Goal: Use online tool/utility: Utilize a website feature to perform a specific function

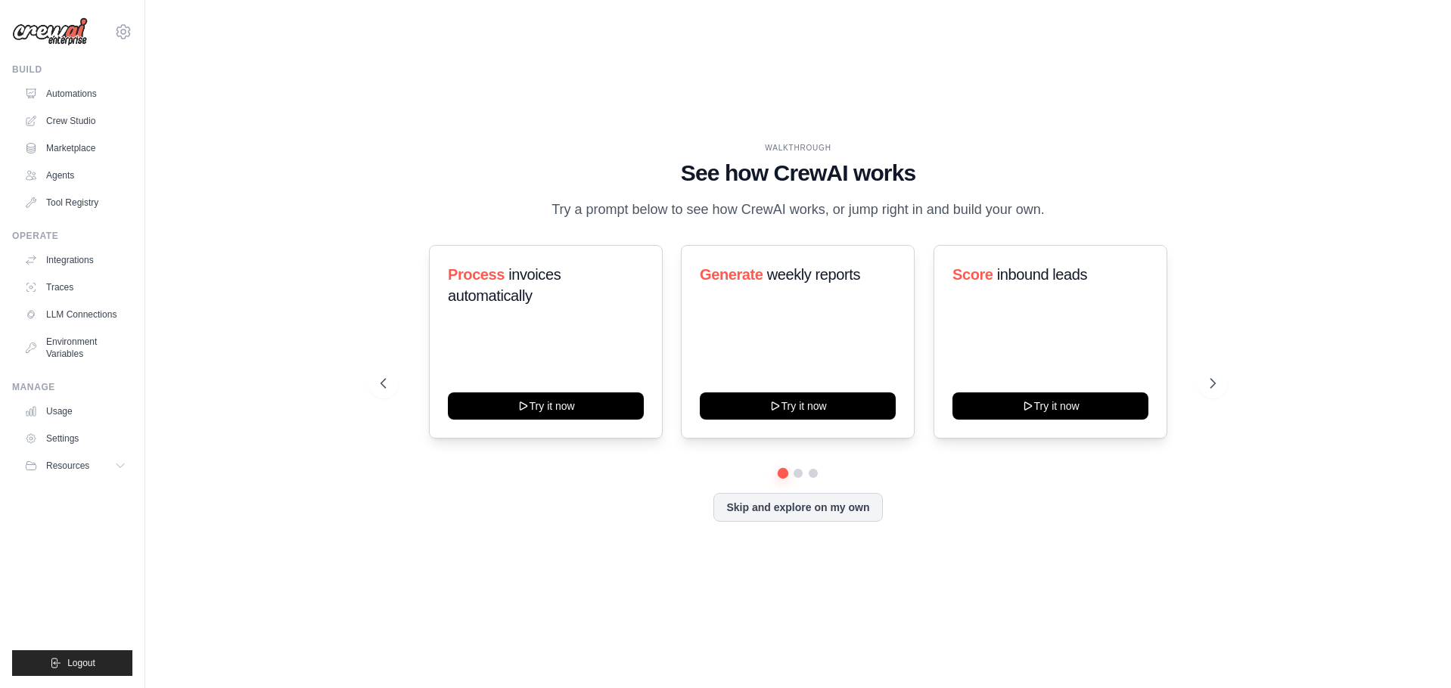
click at [275, 71] on div "WALKTHROUGH See how CrewAI works Try a prompt below to see how CrewAI works, or…" at bounding box center [797, 344] width 1257 height 658
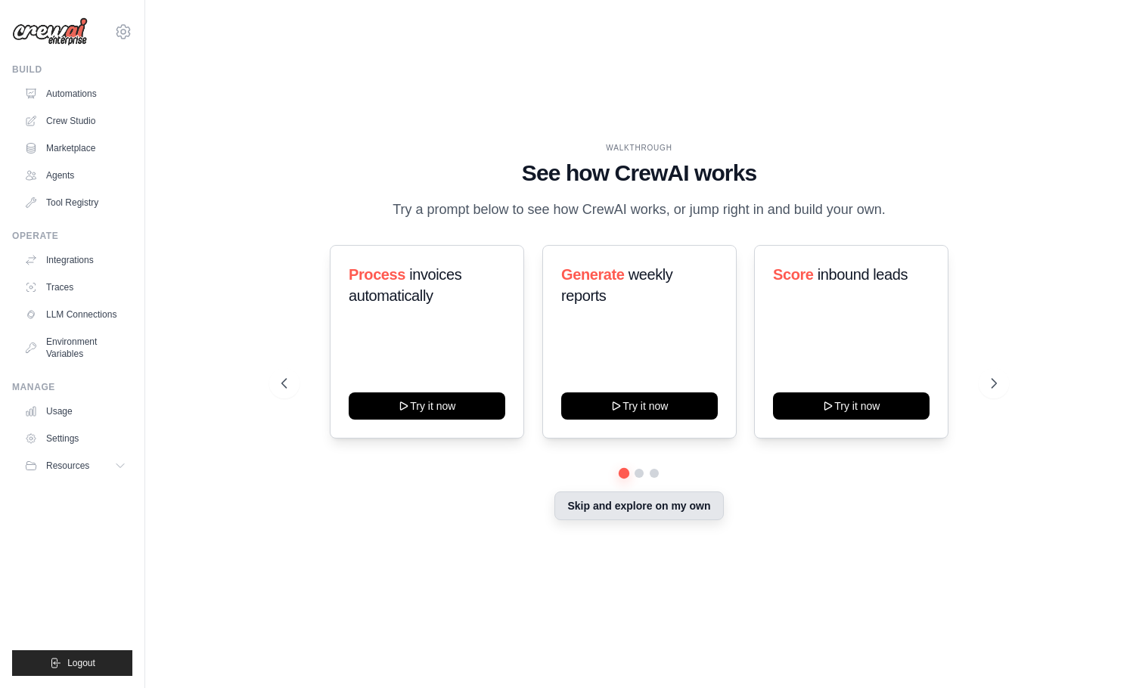
click at [627, 477] on button "Skip and explore on my own" at bounding box center [639, 506] width 169 height 29
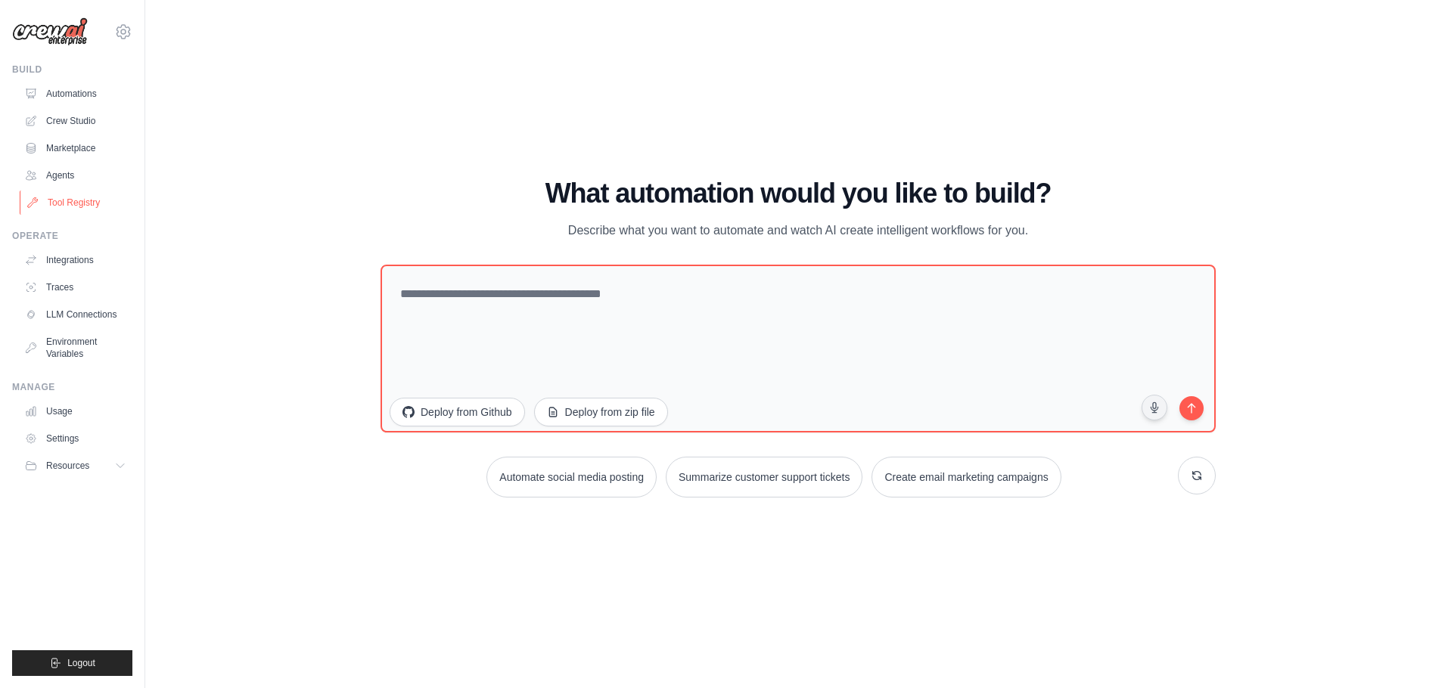
click at [68, 203] on link "Tool Registry" at bounding box center [77, 203] width 114 height 24
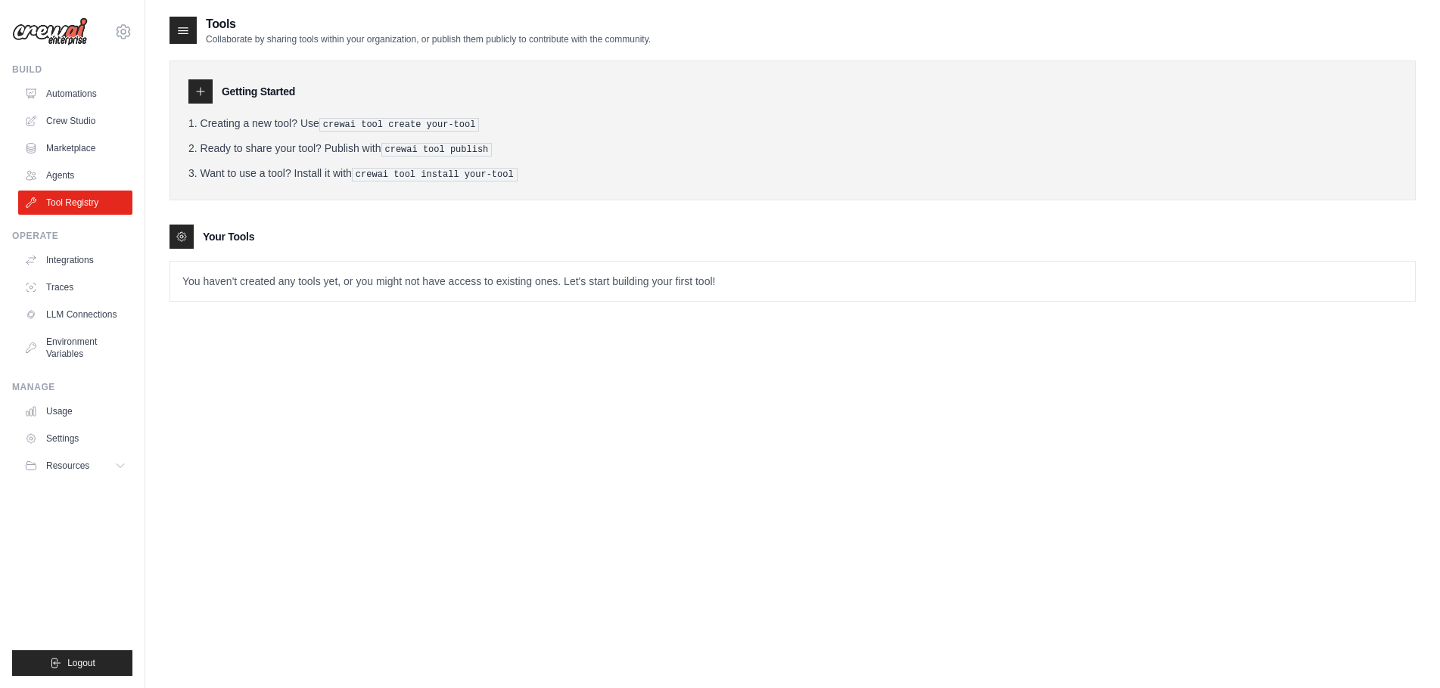
click at [659, 335] on div "Tools Collaborate by sharing tools within your organization, or publish them pu…" at bounding box center [792, 359] width 1246 height 688
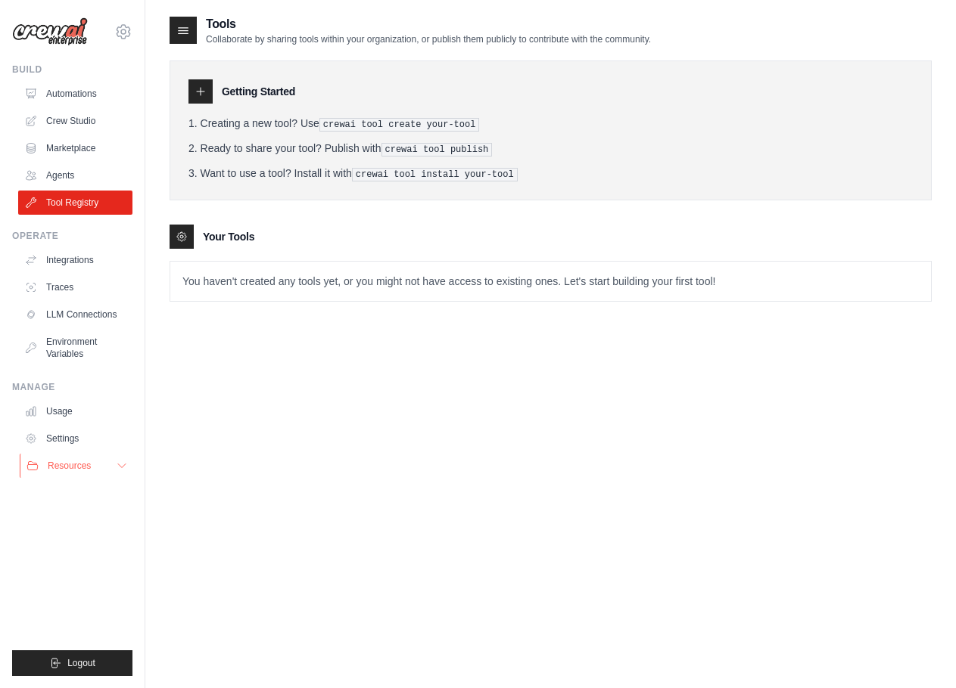
click at [118, 465] on icon at bounding box center [122, 467] width 8 height 4
click at [122, 467] on icon at bounding box center [122, 466] width 12 height 12
click at [310, 382] on div "Tools Collaborate by sharing tools within your organization, or publish them pu…" at bounding box center [550, 359] width 762 height 688
click at [71, 173] on link "Agents" at bounding box center [77, 175] width 114 height 24
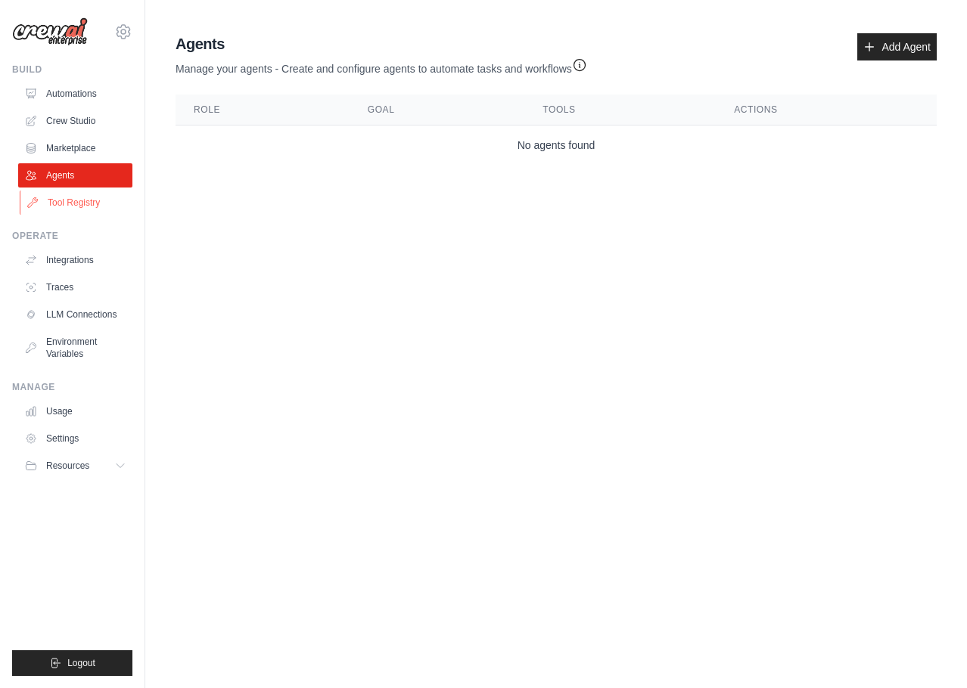
click at [75, 207] on link "Tool Registry" at bounding box center [77, 203] width 114 height 24
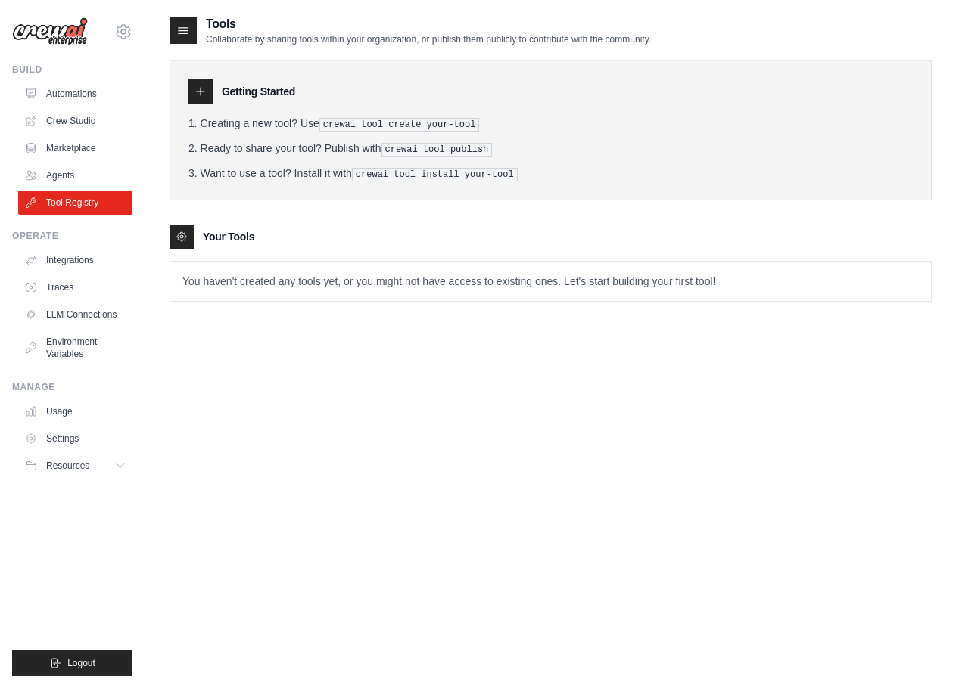
click at [314, 384] on div "Tools Collaborate by sharing tools within your organization, or publish them pu…" at bounding box center [550, 359] width 762 height 688
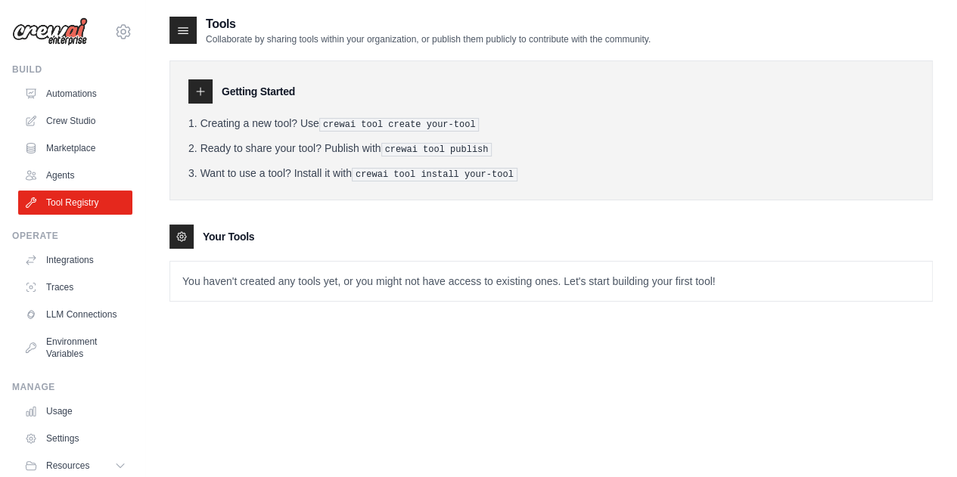
click at [469, 235] on div "Your Tools" at bounding box center [550, 237] width 763 height 24
click at [684, 143] on li "Ready to share your tool? Publish with crewai tool publish" at bounding box center [551, 149] width 726 height 16
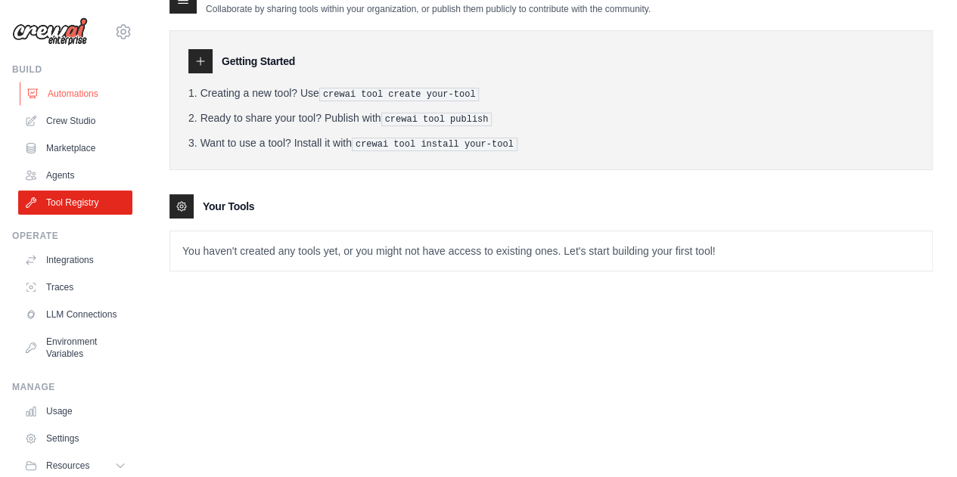
click at [62, 92] on link "Automations" at bounding box center [77, 94] width 114 height 24
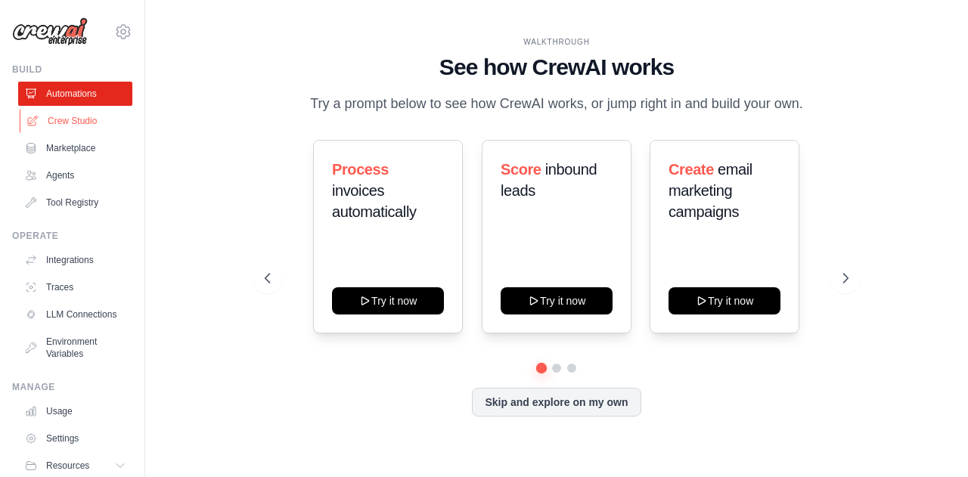
click at [72, 118] on link "Crew Studio" at bounding box center [77, 121] width 114 height 24
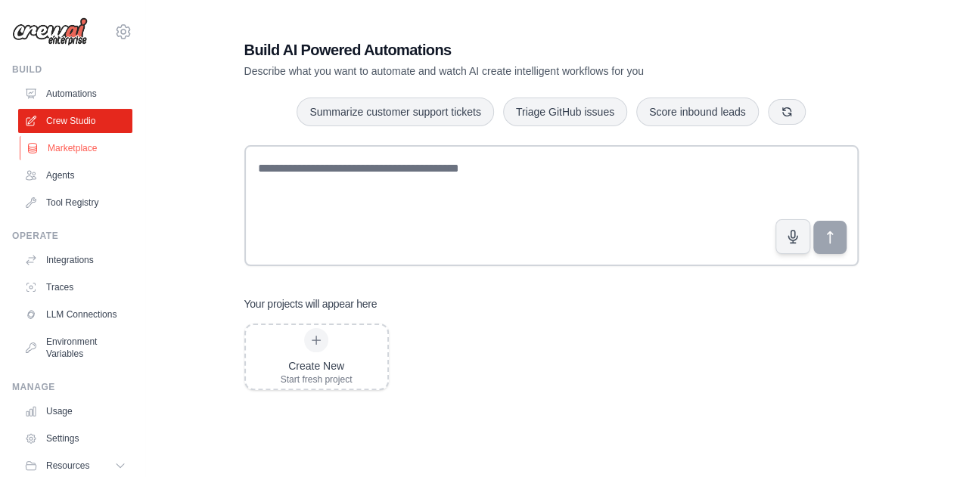
click at [56, 147] on link "Marketplace" at bounding box center [77, 148] width 114 height 24
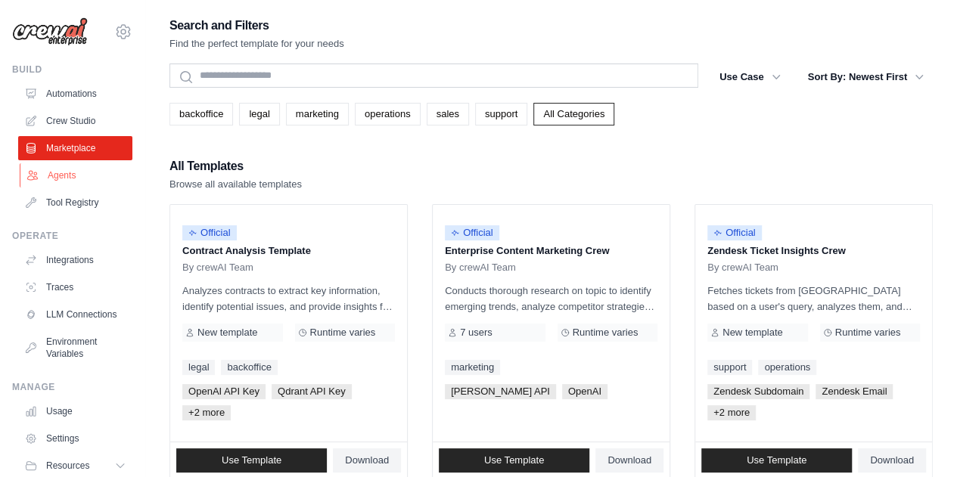
click at [65, 178] on link "Agents" at bounding box center [77, 175] width 114 height 24
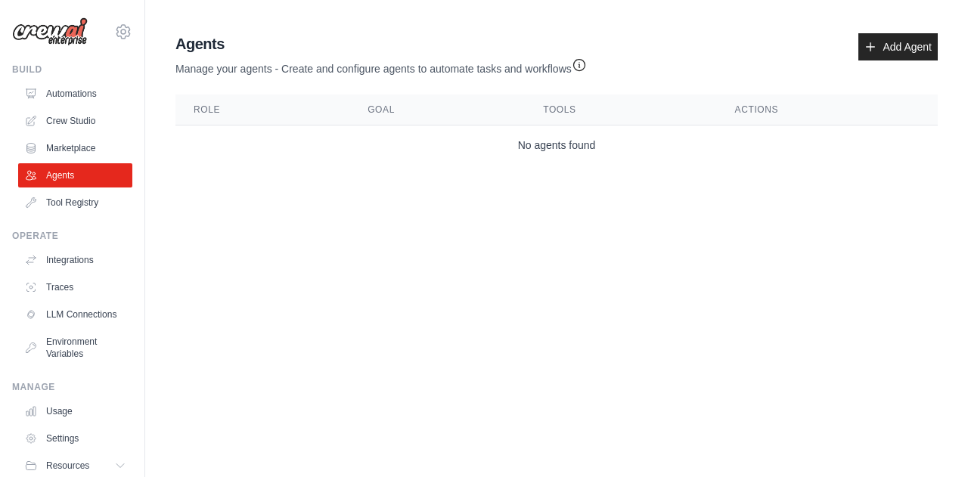
click at [368, 312] on body "jstacey@mulberryfork.com Settings Build Automations Crew Studio" at bounding box center [484, 238] width 968 height 477
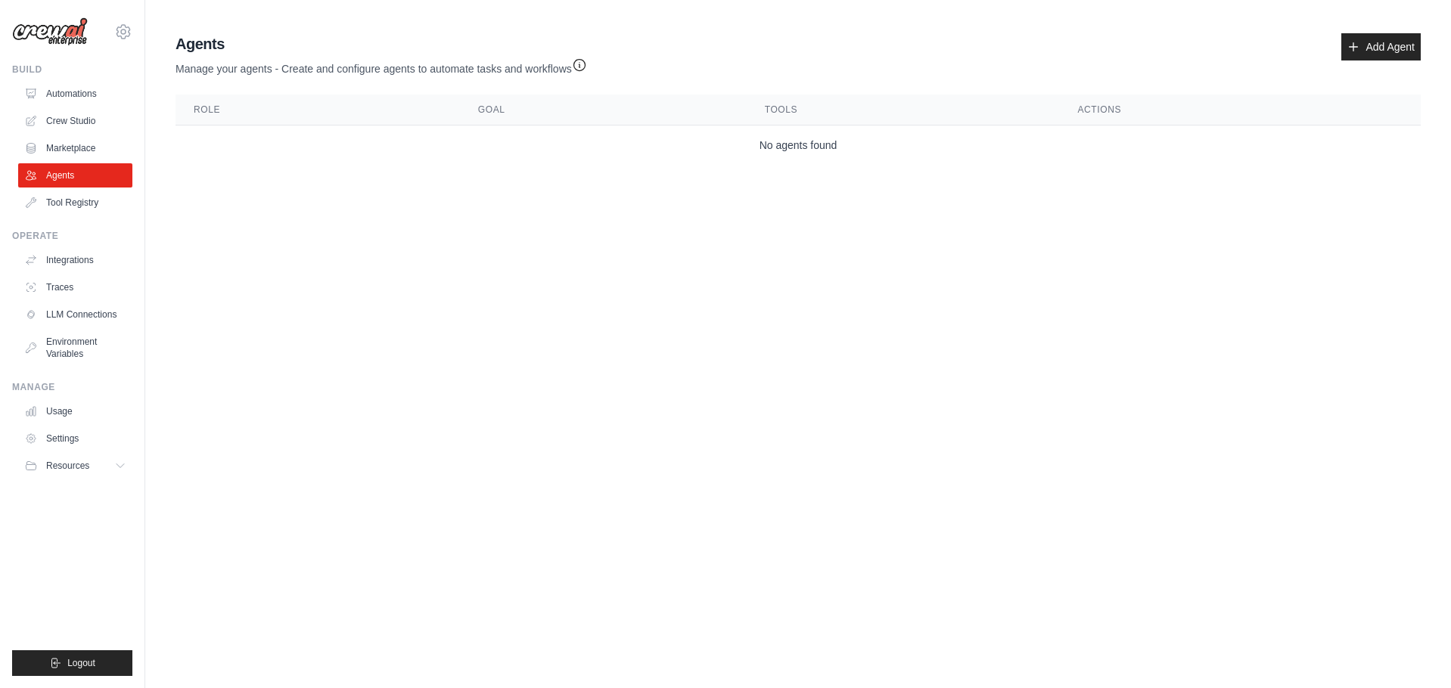
click at [353, 250] on body "jstacey@mulberryfork.com Settings Build Automations Crew Studio" at bounding box center [725, 344] width 1451 height 688
click at [956, 48] on link "Add Agent" at bounding box center [1380, 46] width 79 height 27
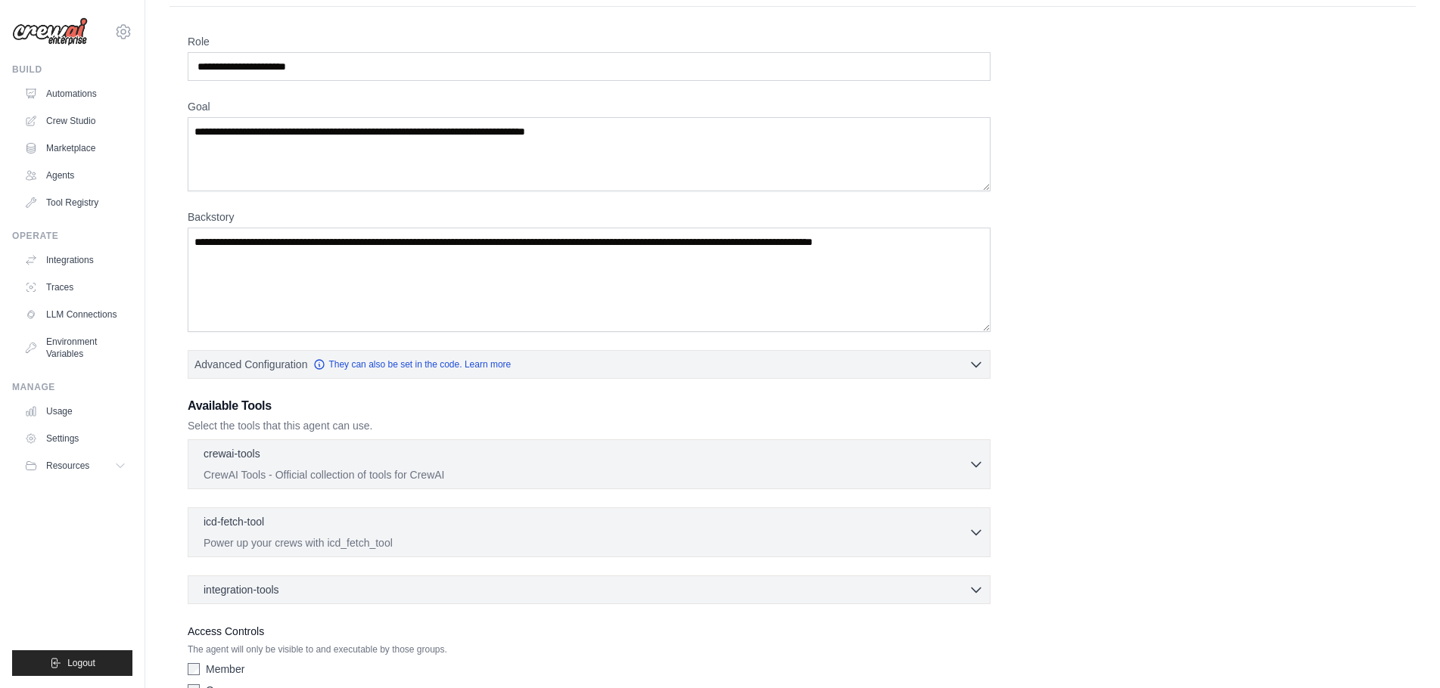
scroll to position [123, 0]
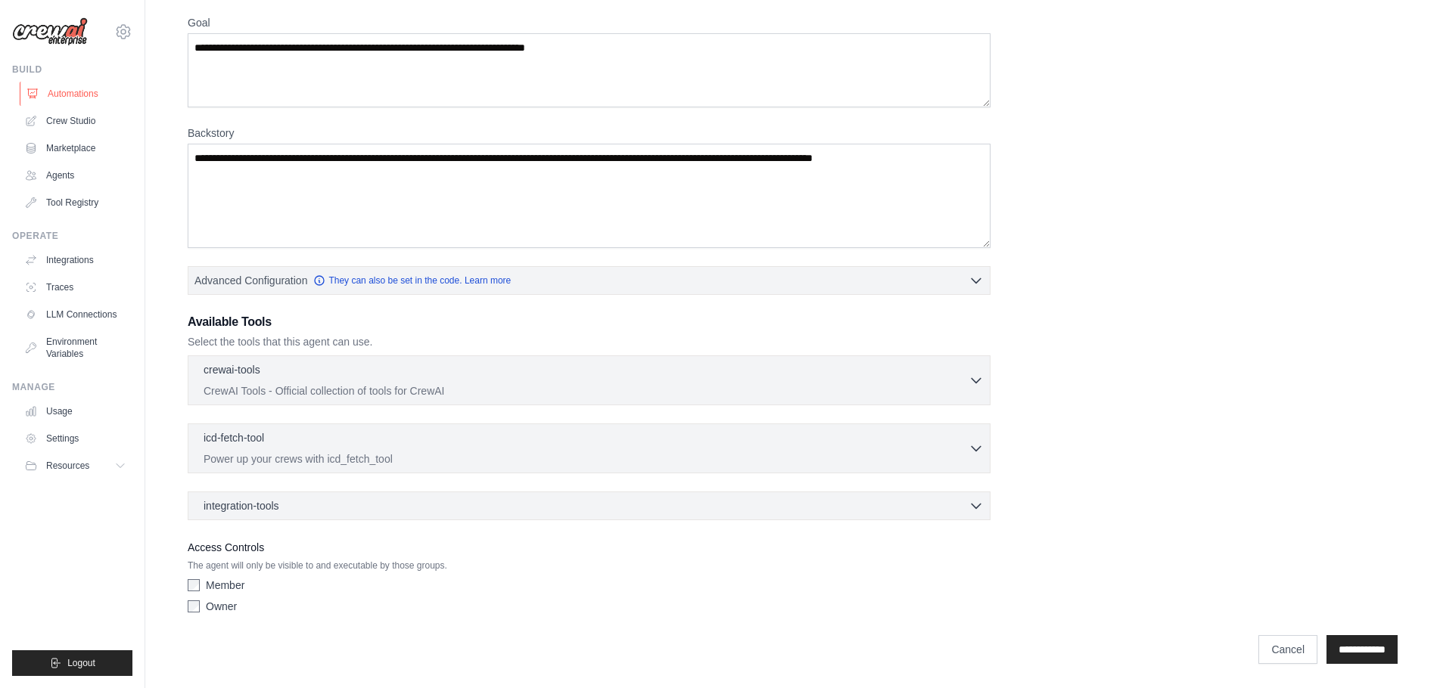
click at [59, 93] on link "Automations" at bounding box center [77, 94] width 114 height 24
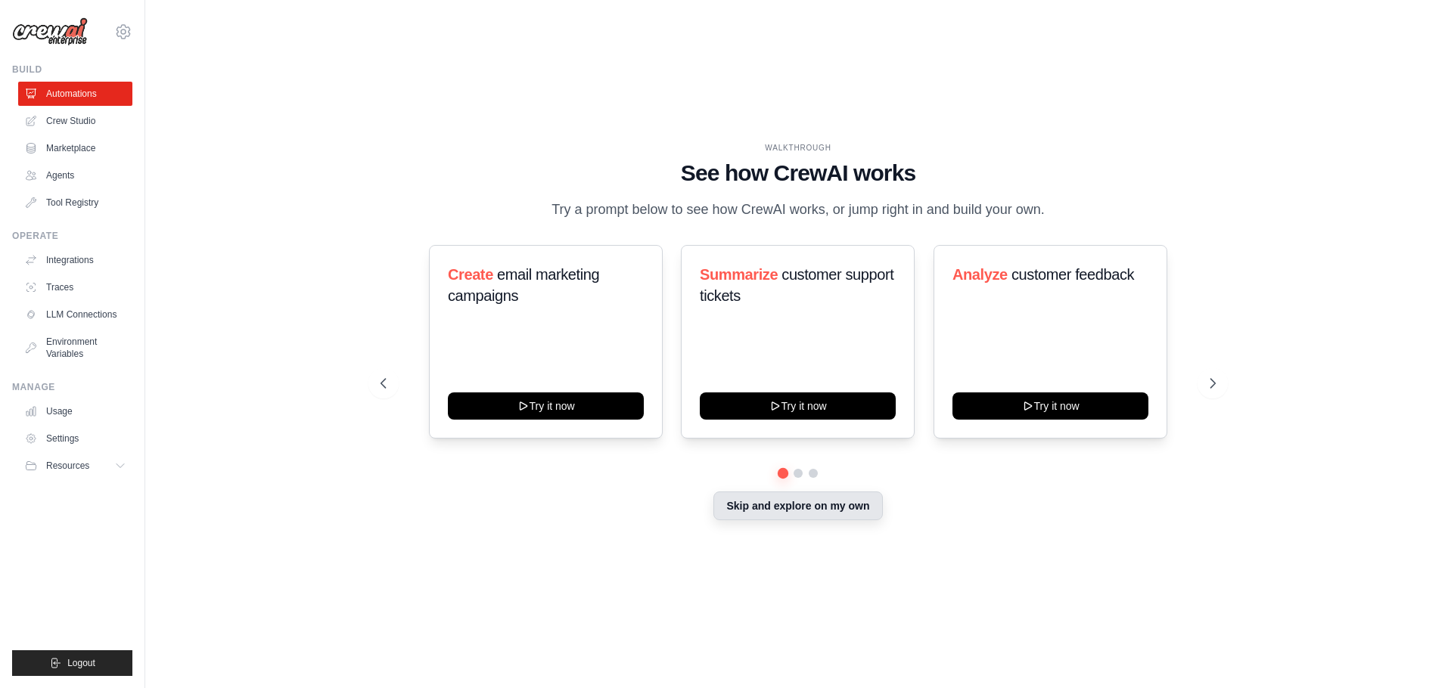
click at [839, 477] on button "Skip and explore on my own" at bounding box center [797, 506] width 169 height 29
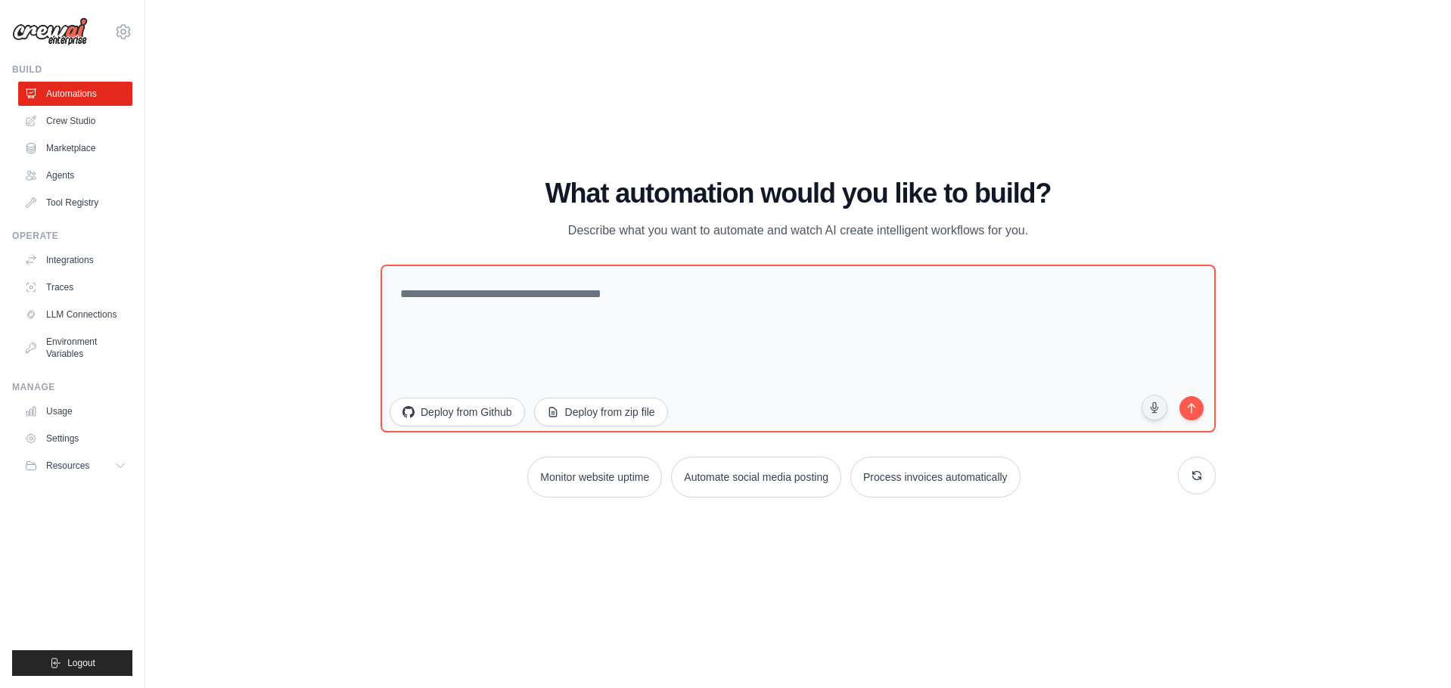
click at [401, 160] on div "WALKTHROUGH See how CrewAI works Try a prompt below to see how CrewAI works, or…" at bounding box center [797, 344] width 1257 height 658
click at [82, 124] on link "Crew Studio" at bounding box center [77, 121] width 114 height 24
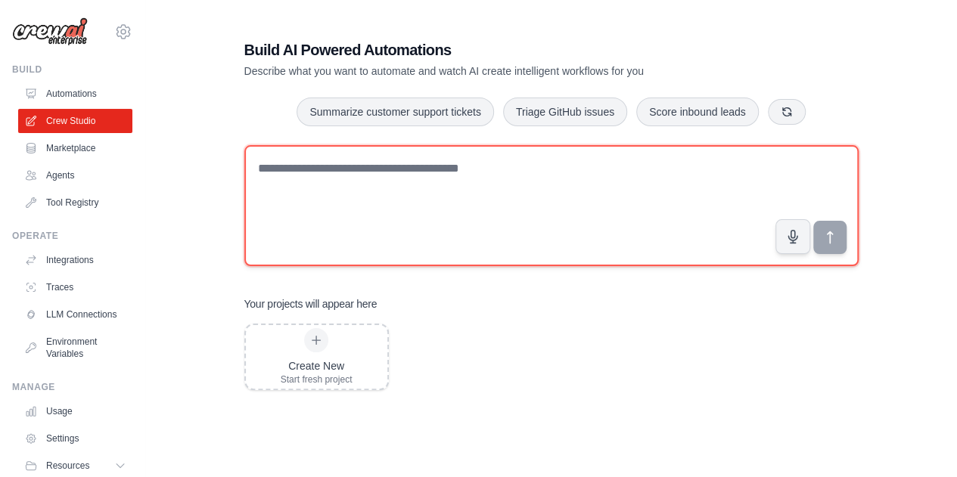
click at [407, 178] on textarea at bounding box center [551, 205] width 614 height 121
click at [314, 172] on textarea at bounding box center [551, 205] width 614 height 121
click at [363, 181] on textarea at bounding box center [551, 205] width 614 height 121
type textarea "*"
type textarea "**********"
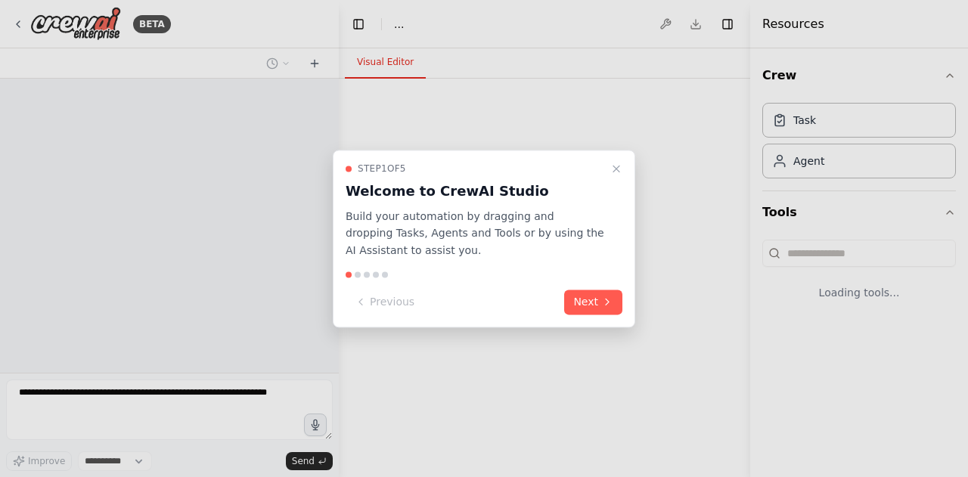
select select "****"
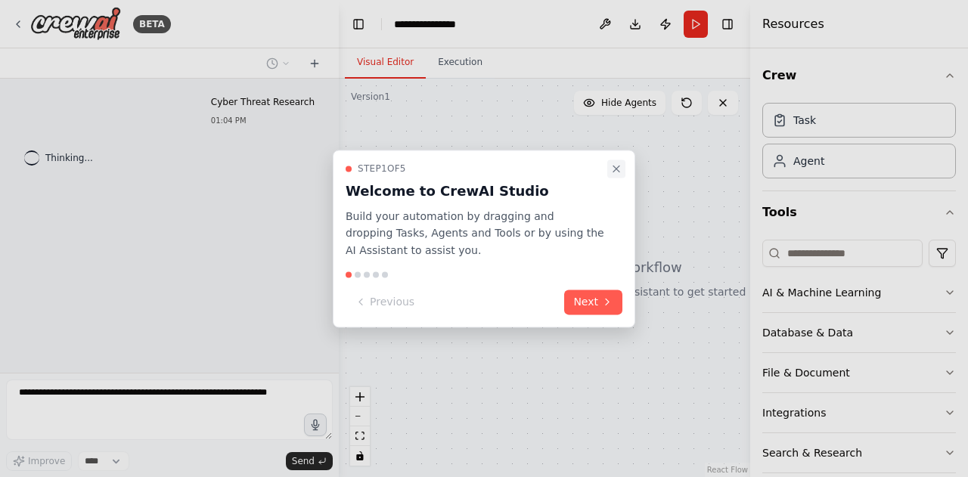
click at [616, 170] on icon "Close walkthrough" at bounding box center [617, 169] width 12 height 12
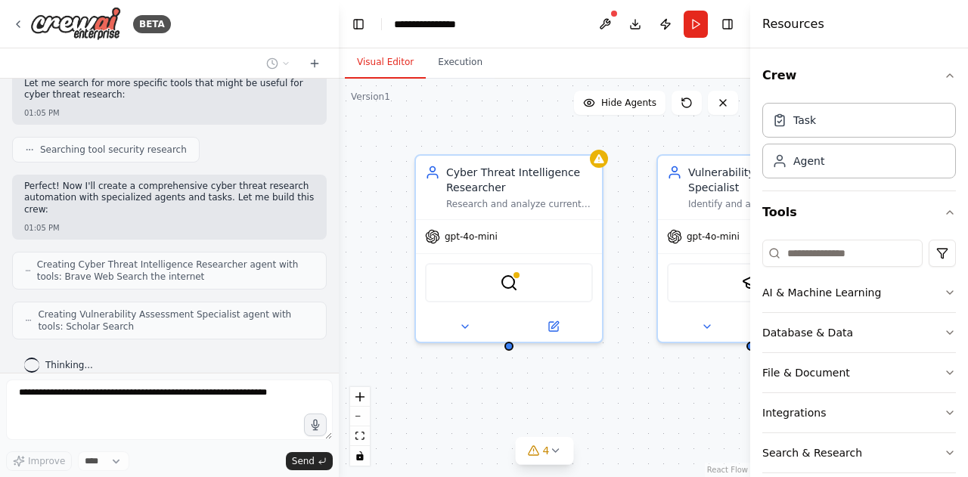
scroll to position [443, 0]
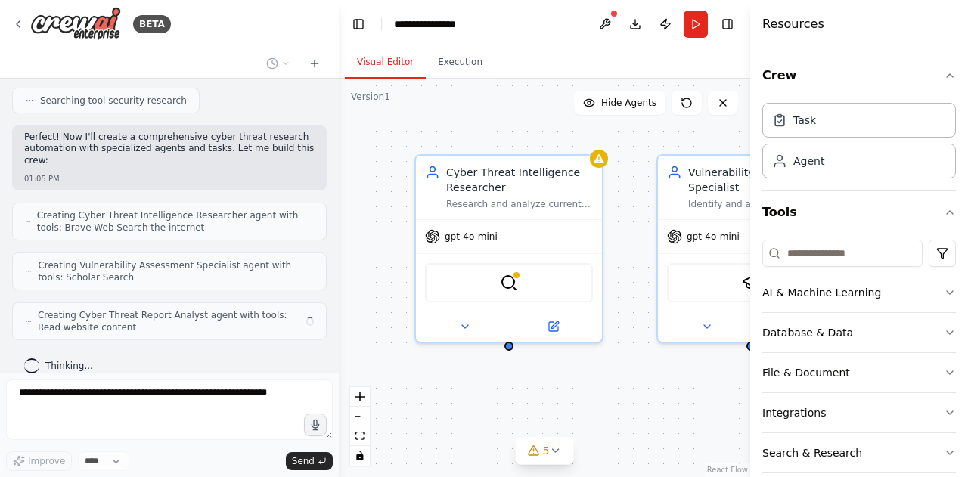
click at [486, 113] on div "Cyber Threat Intelligence Researcher Research and analyze current cyber threats…" at bounding box center [545, 278] width 412 height 399
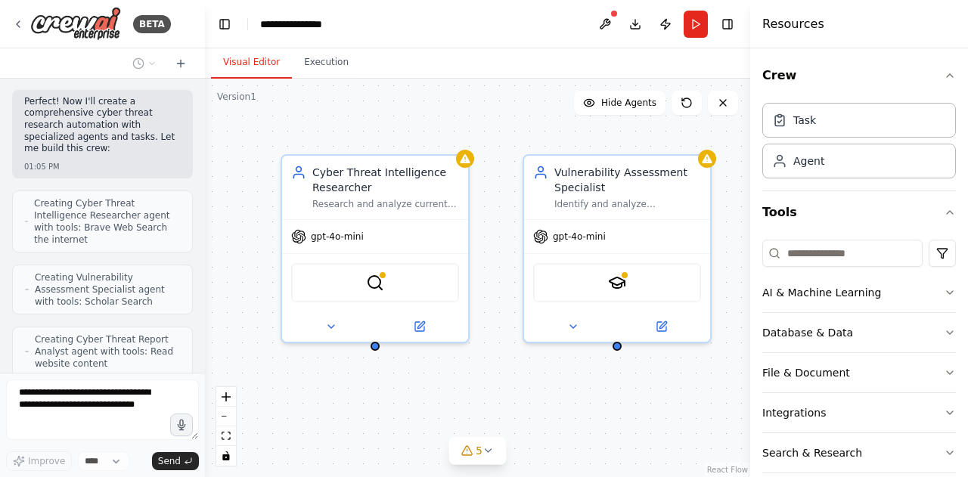
scroll to position [598, 0]
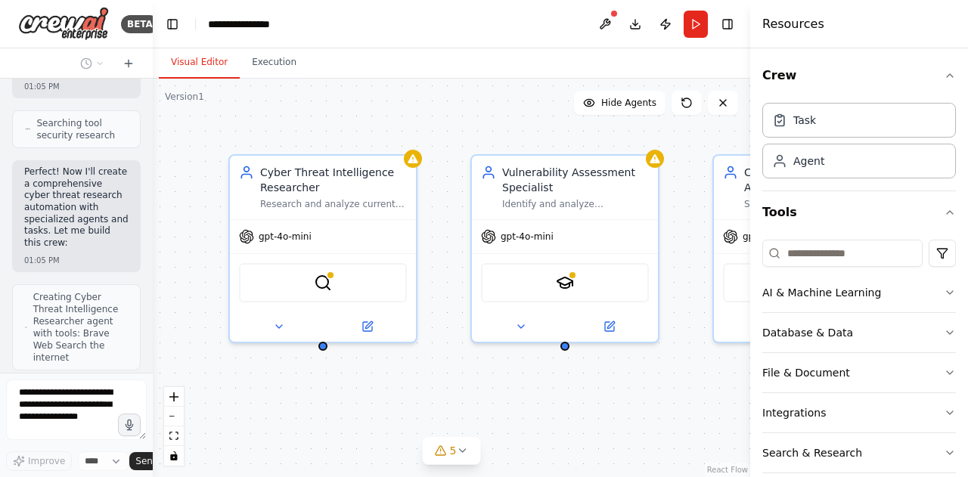
drag, startPoint x: 337, startPoint y: 34, endPoint x: 71, endPoint y: 45, distance: 266.5
click at [71, 45] on div "BETA Cyber Threat Research 01:04 PM ▶ Thought process I'll help you create a cy…" at bounding box center [76, 238] width 153 height 477
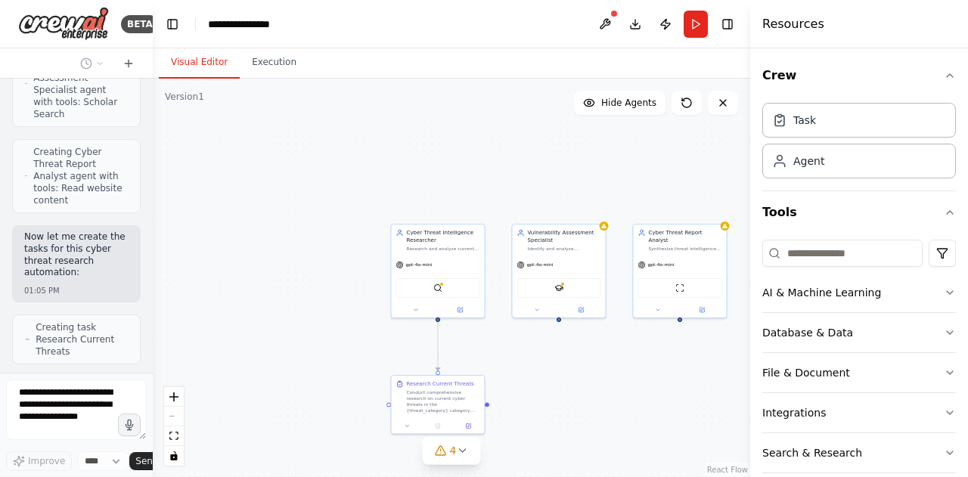
scroll to position [1002, 0]
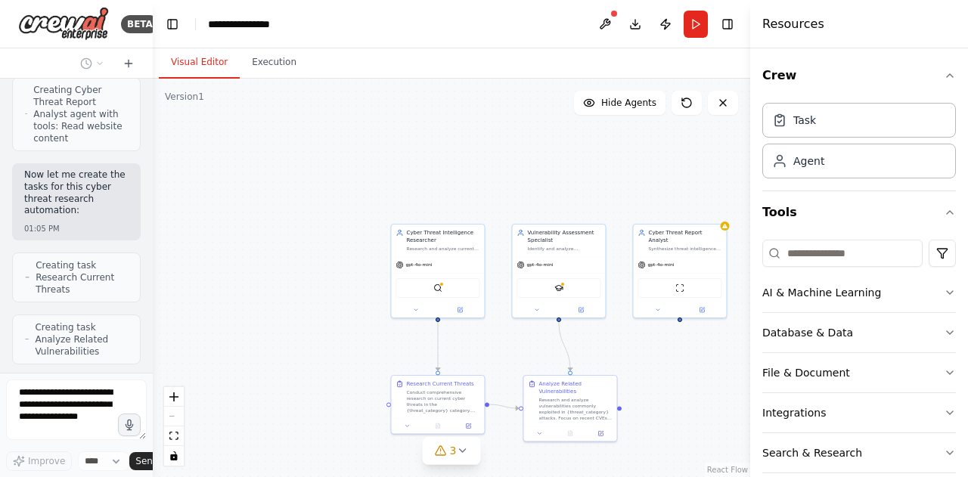
click at [450, 176] on div ".deletable-edge-delete-btn { width: 20px; height: 20px; border: 0px solid #ffff…" at bounding box center [452, 278] width 598 height 399
click at [330, 193] on div ".deletable-edge-delete-btn { width: 20px; height: 20px; border: 0px solid #ffff…" at bounding box center [452, 278] width 598 height 399
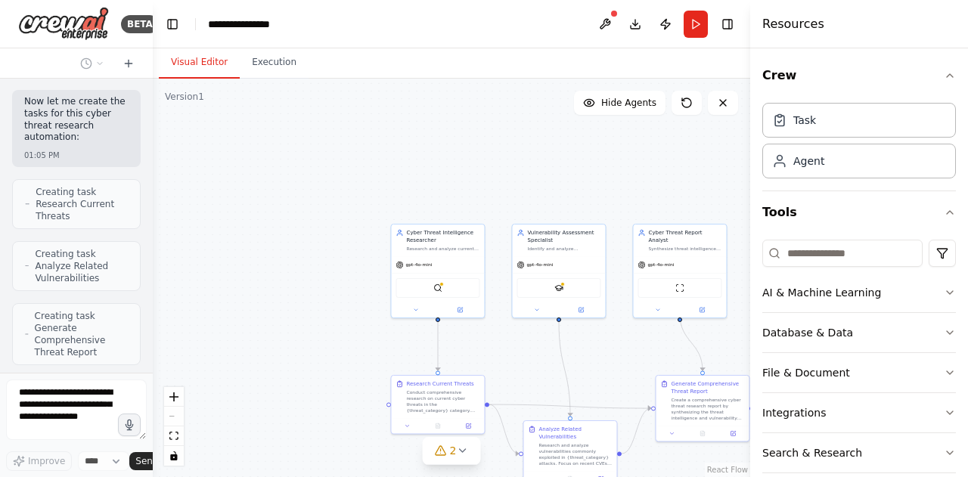
drag, startPoint x: 330, startPoint y: 193, endPoint x: 288, endPoint y: 194, distance: 42.4
click at [288, 194] on div ".deletable-edge-delete-btn { width: 20px; height: 20px; border: 0px solid #ffff…" at bounding box center [452, 278] width 598 height 399
click at [288, 190] on div ".deletable-edge-delete-btn { width: 20px; height: 20px; border: 0px solid #ffff…" at bounding box center [452, 278] width 598 height 399
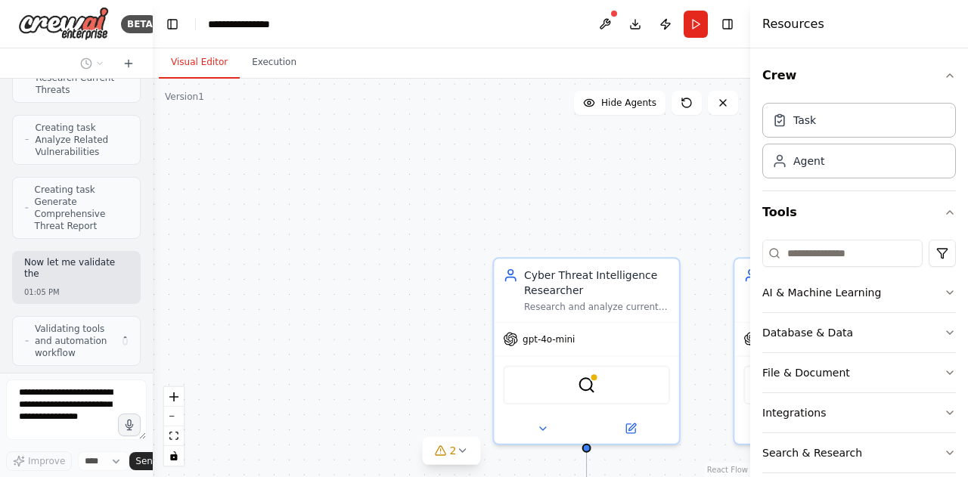
scroll to position [1214, 0]
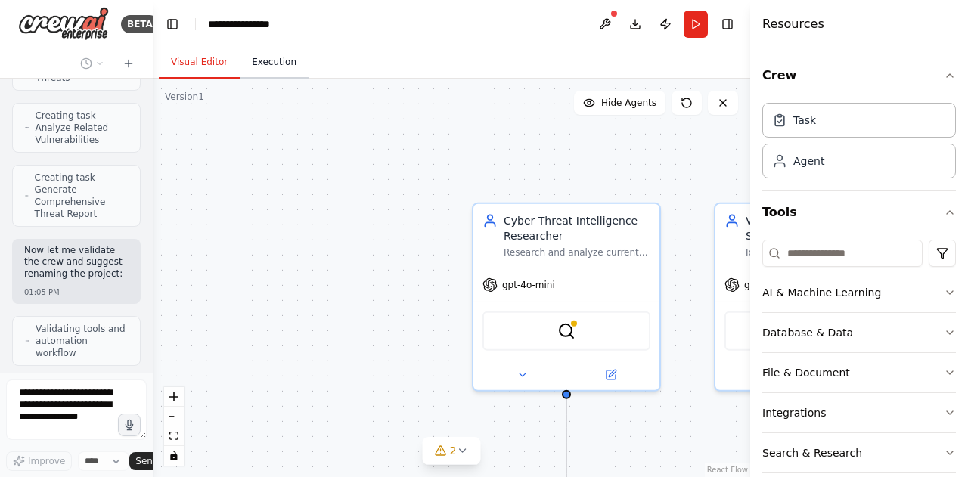
drag, startPoint x: 332, startPoint y: 200, endPoint x: 273, endPoint y: 64, distance: 149.1
click at [274, 75] on div "Visual Editor Execution Version 1 Show Tools Hide Agents .deletable-edge-delete…" at bounding box center [452, 262] width 598 height 429
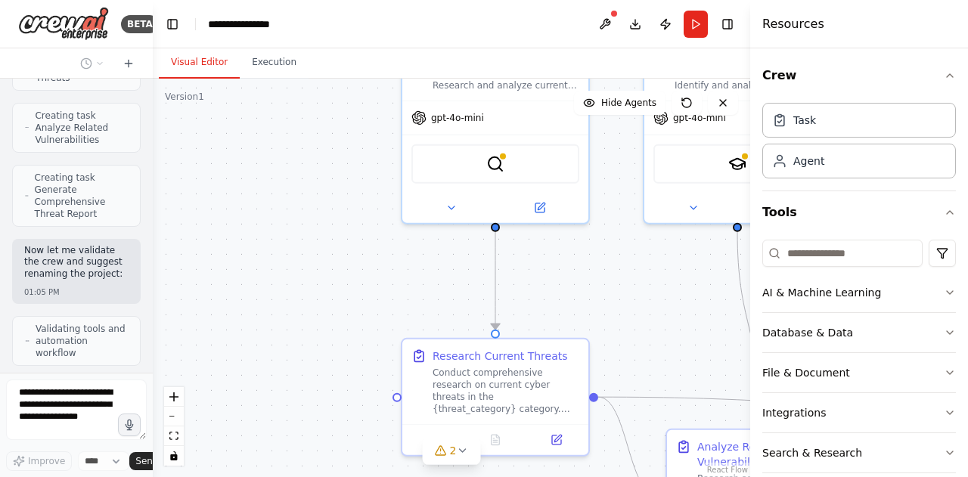
drag, startPoint x: 312, startPoint y: 276, endPoint x: 241, endPoint y: 128, distance: 164.5
click at [241, 129] on div ".deletable-edge-delete-btn { width: 20px; height: 20px; border: 0px solid #ffff…" at bounding box center [452, 278] width 598 height 399
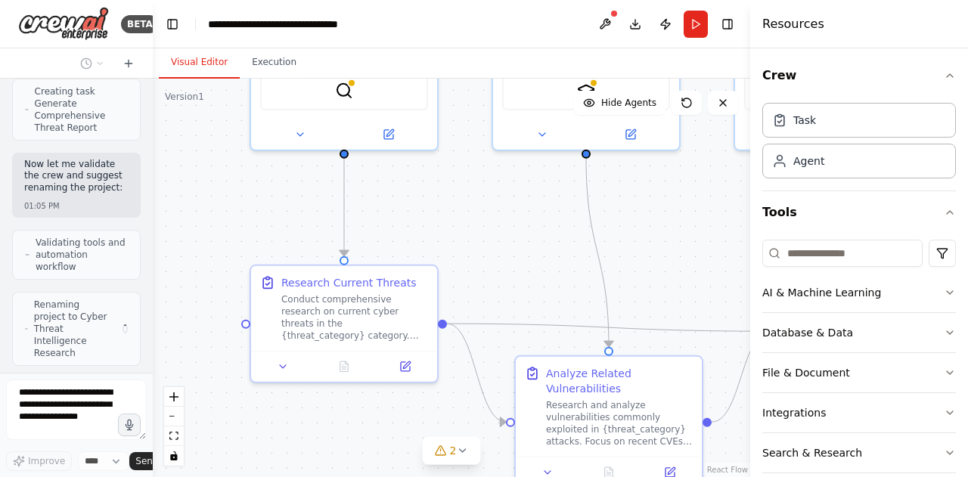
drag, startPoint x: 560, startPoint y: 208, endPoint x: 406, endPoint y: 228, distance: 154.8
click at [407, 229] on div ".deletable-edge-delete-btn { width: 20px; height: 20px; border: 0px solid #ffff…" at bounding box center [452, 278] width 598 height 399
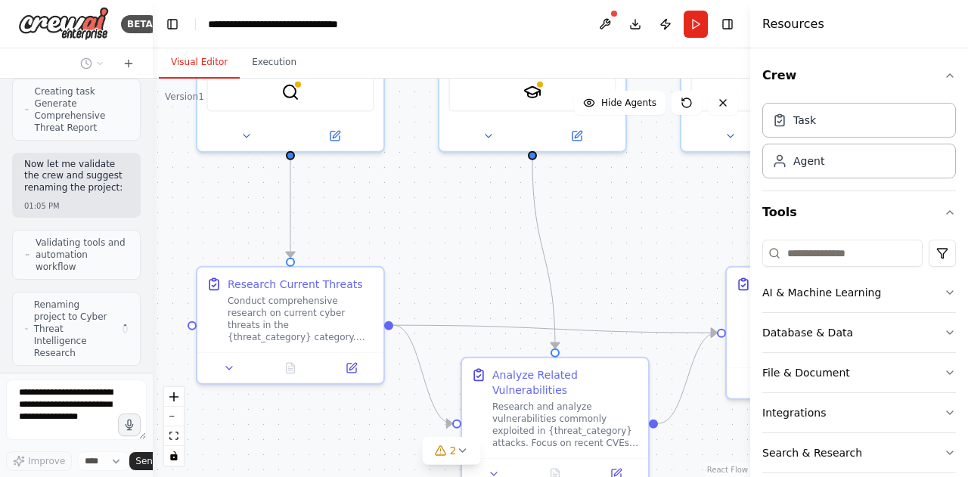
scroll to position [1288, 0]
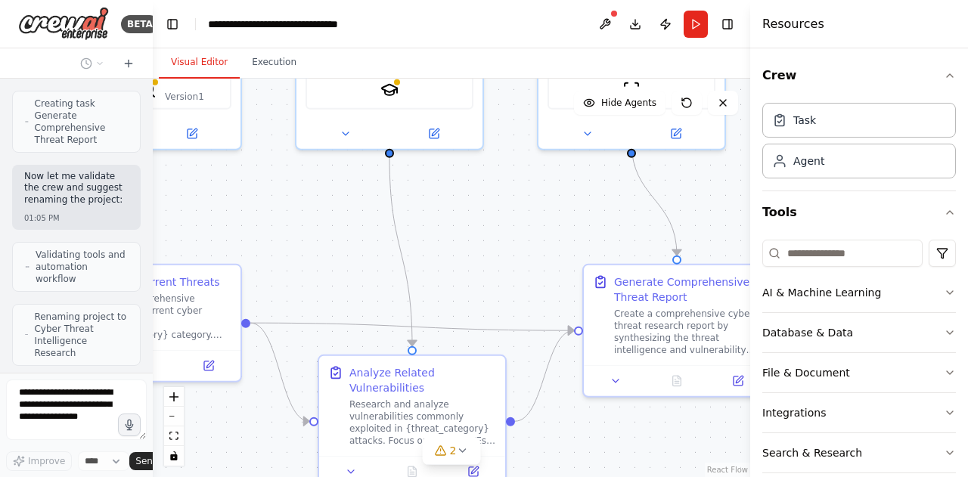
drag, startPoint x: 615, startPoint y: 224, endPoint x: 434, endPoint y: 221, distance: 181.6
click at [434, 221] on div ".deletable-edge-delete-btn { width: 20px; height: 20px; border: 0px solid #ffff…" at bounding box center [452, 278] width 598 height 399
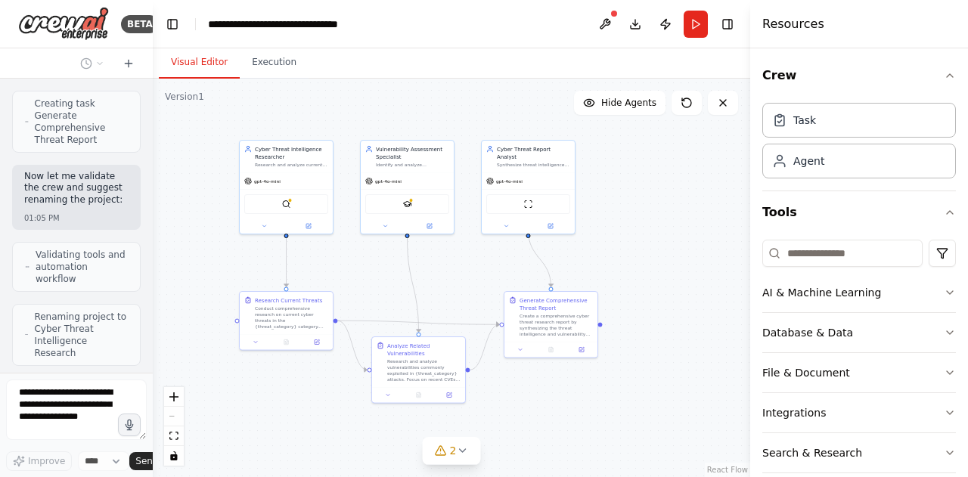
drag, startPoint x: 672, startPoint y: 232, endPoint x: 670, endPoint y: 275, distance: 42.4
click at [670, 275] on div ".deletable-edge-delete-btn { width: 20px; height: 20px; border: 0px solid #ffff…" at bounding box center [452, 278] width 598 height 399
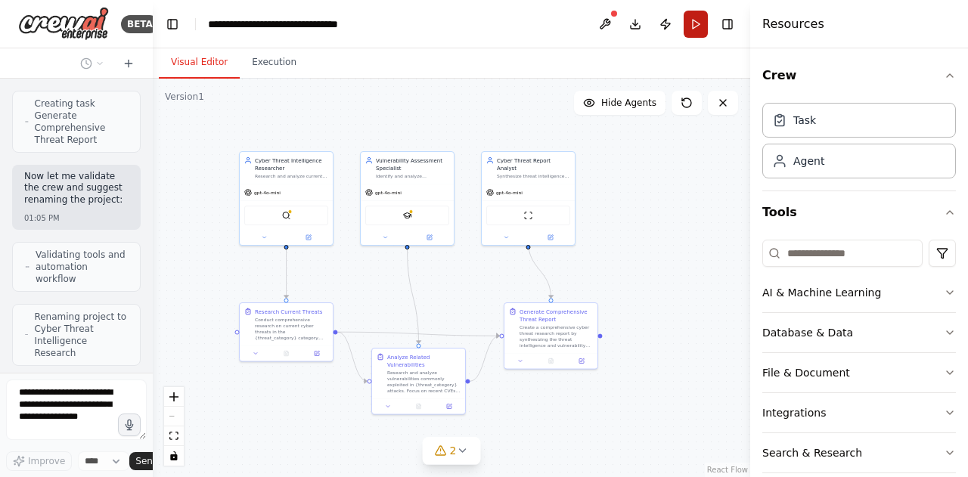
click at [698, 11] on button "Run" at bounding box center [696, 24] width 24 height 27
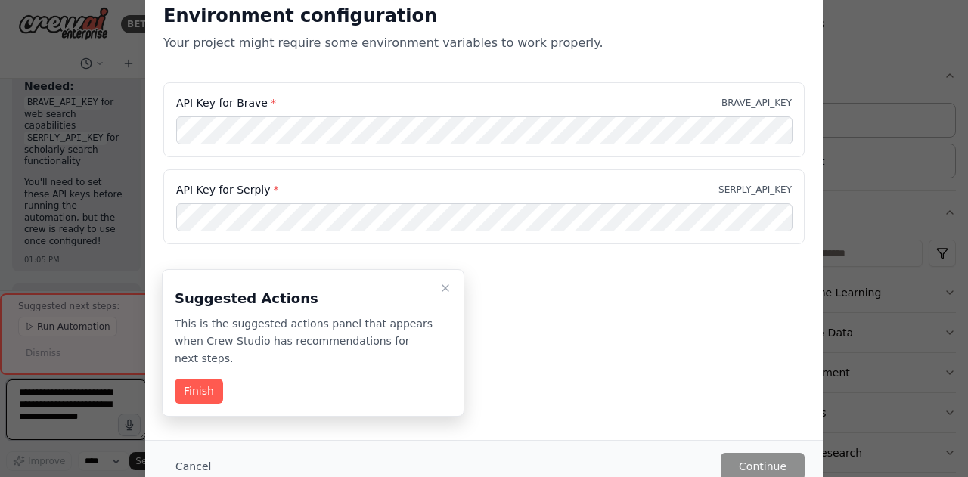
scroll to position [2591, 0]
click at [200, 379] on button "Finish" at bounding box center [199, 391] width 48 height 25
